Goal: Transaction & Acquisition: Subscribe to service/newsletter

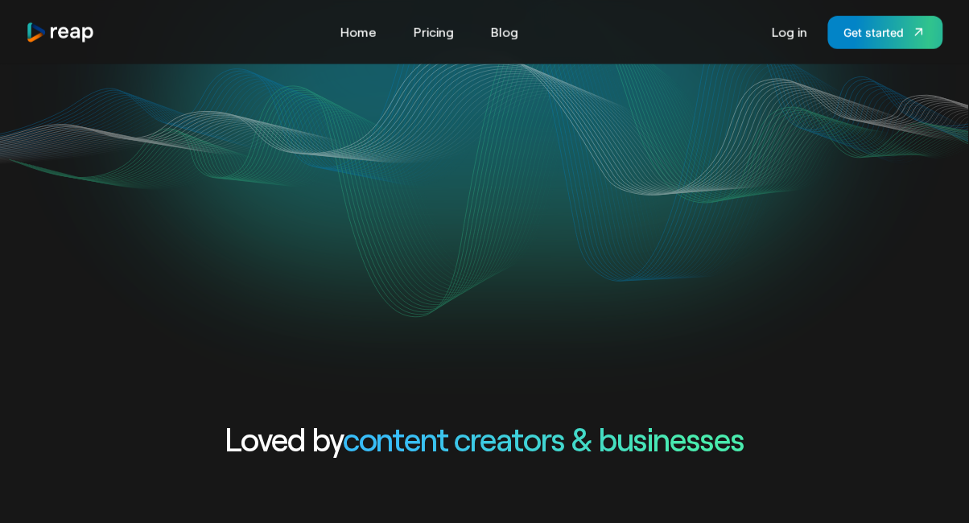
scroll to position [419, 0]
click at [439, 40] on link "Pricing" at bounding box center [434, 32] width 56 height 26
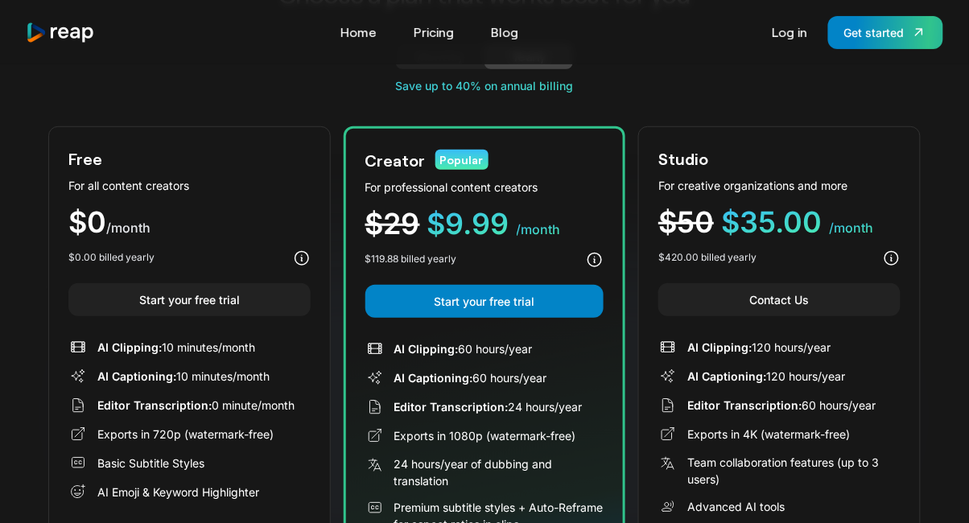
scroll to position [120, 0]
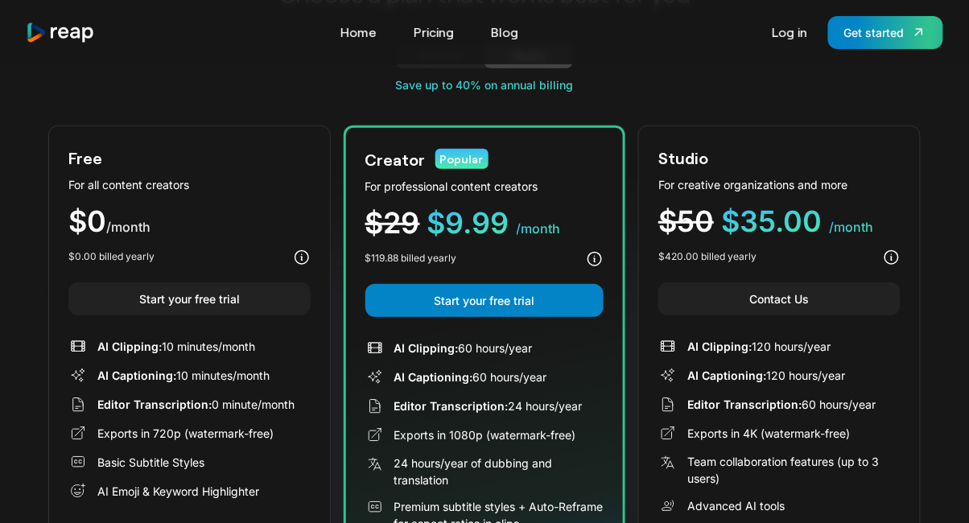
click at [274, 296] on link "Start your free trial" at bounding box center [189, 299] width 242 height 33
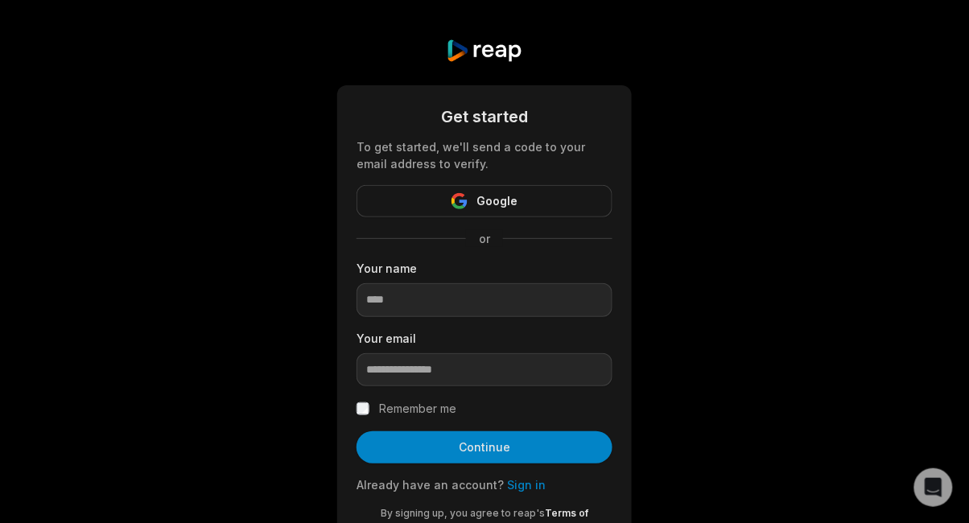
click at [507, 199] on span "Google" at bounding box center [497, 201] width 41 height 19
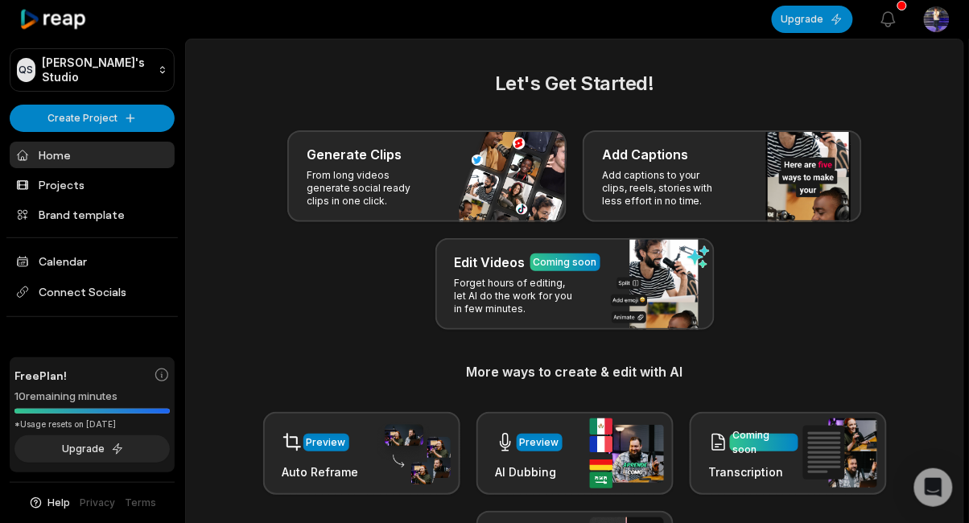
click at [512, 161] on div "Generate Clips" at bounding box center [427, 154] width 241 height 19
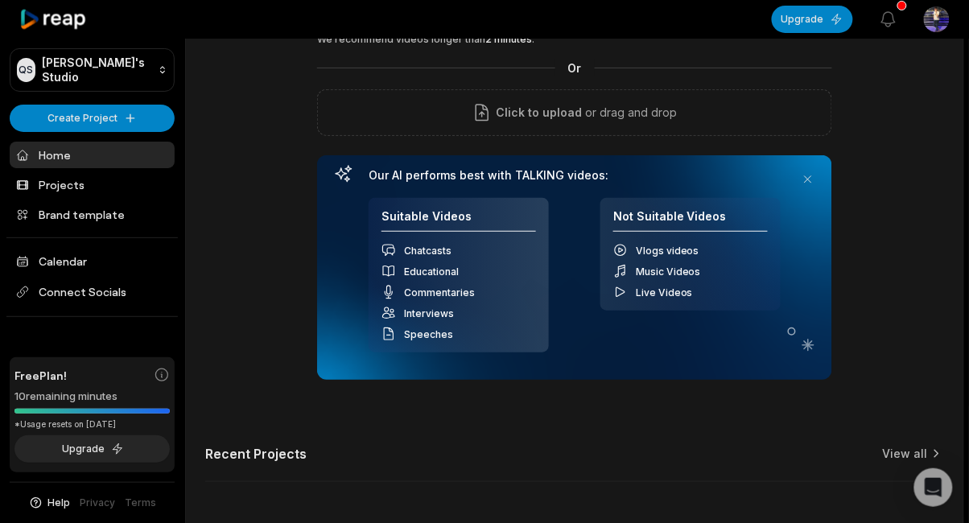
scroll to position [127, 0]
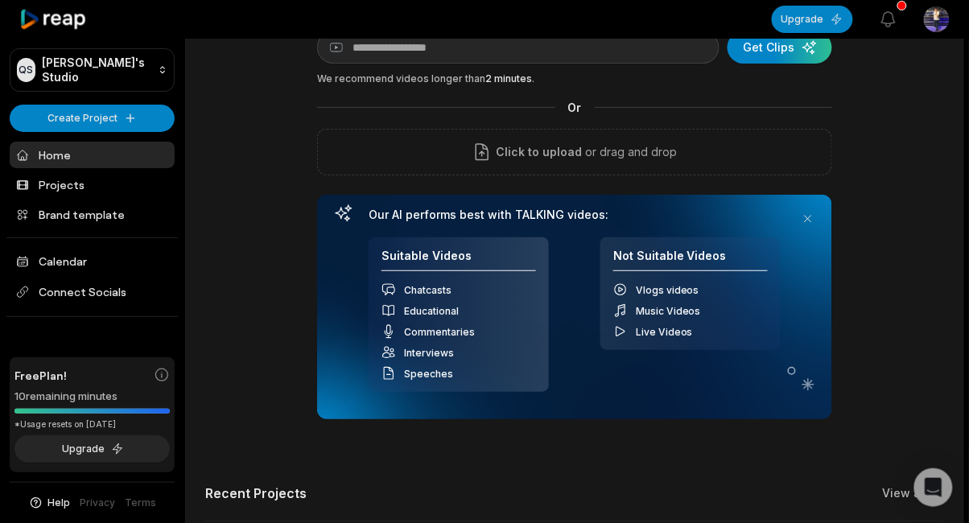
click at [805, 217] on button at bounding box center [808, 219] width 23 height 23
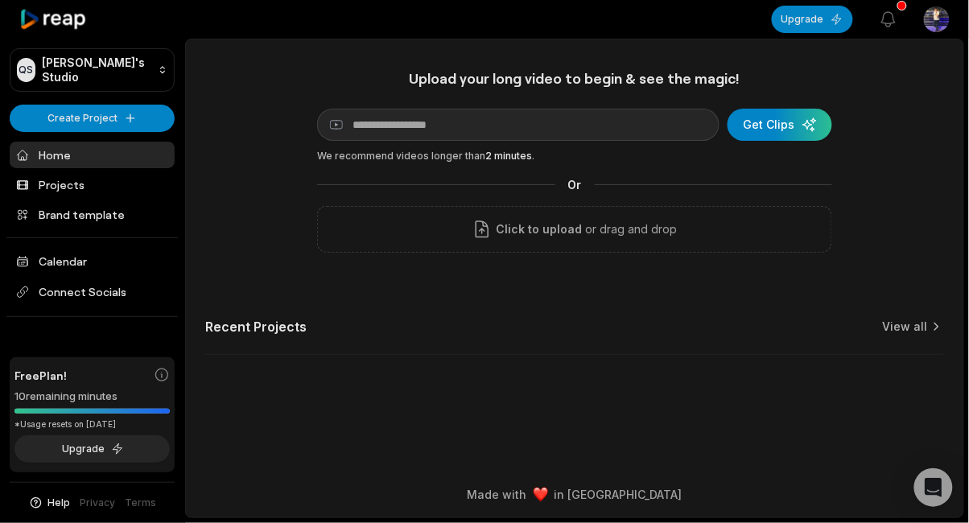
scroll to position [0, 0]
